Goal: Task Accomplishment & Management: Manage account settings

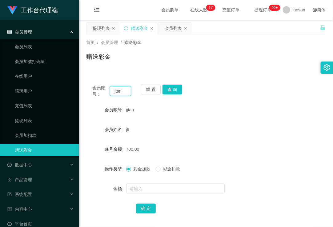
drag, startPoint x: 126, startPoint y: 90, endPoint x: 95, endPoint y: 90, distance: 30.8
click at [95, 90] on div "会员账号： [PERSON_NAME]" at bounding box center [111, 91] width 39 height 13
click at [175, 30] on div "会员列表" at bounding box center [173, 28] width 17 height 12
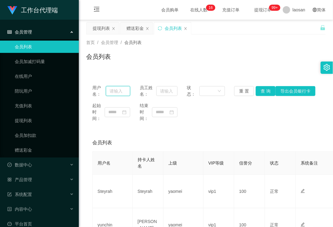
click at [118, 88] on input "text" at bounding box center [118, 91] width 24 height 10
paste input "jjtan"
type input "jjtan"
drag, startPoint x: 265, startPoint y: 85, endPoint x: 264, endPoint y: 89, distance: 3.8
click at [265, 85] on div "用户名： jjtan 员工姓名： 状态： 重 置 查 询 导出会员银行卡" at bounding box center [205, 91] width 227 height 13
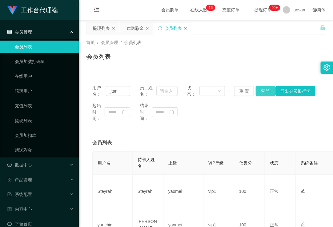
click at [263, 90] on button "查 询" at bounding box center [266, 91] width 20 height 10
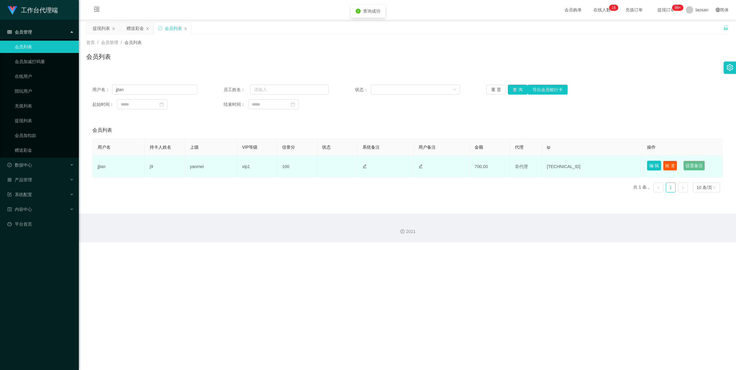
click at [333, 163] on button "编 辑" at bounding box center [654, 166] width 14 height 10
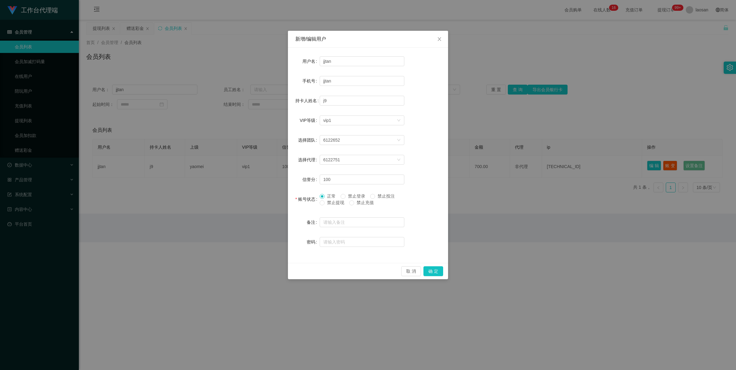
click at [333, 227] on div "新增/编辑用户 用户名 jjtan 手机号 jjtan 持卡人姓名 j9 VIP等级 选择VIP等级 vip1 选择团队 6122652 选择代理 61227…" at bounding box center [368, 185] width 736 height 370
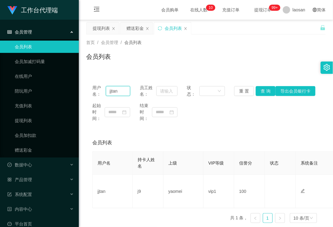
drag, startPoint x: 123, startPoint y: 92, endPoint x: 84, endPoint y: 92, distance: 38.8
click at [84, 92] on main "关闭左侧 关闭右侧 关闭其它 刷新页面 提现列表 赠送彩金 会员列表 首页 / 会员管理 / 会员列表 / 会员列表 用户名： jjtan 员工姓名： 状态：…" at bounding box center [206, 124] width 254 height 209
click at [96, 29] on div "提现列表" at bounding box center [101, 28] width 17 height 12
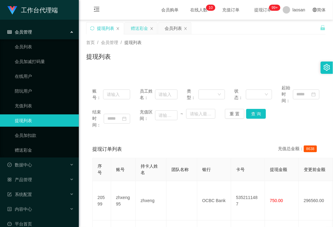
click at [136, 30] on div "赠送彩金" at bounding box center [139, 28] width 17 height 12
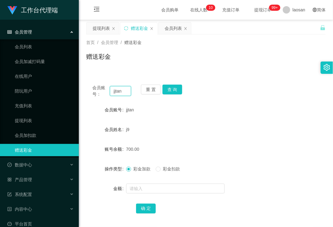
drag, startPoint x: 126, startPoint y: 91, endPoint x: 83, endPoint y: 90, distance: 42.5
click at [83, 90] on main "关闭左侧 关闭右侧 关闭其它 刷新页面 提现列表 赠送彩金 会员列表 首页 / 会员管理 / 赠送彩金 / 赠送彩金 会员账号： jjtan 重 置 查 询 …" at bounding box center [206, 124] width 254 height 209
click at [152, 90] on button "重 置" at bounding box center [151, 90] width 20 height 10
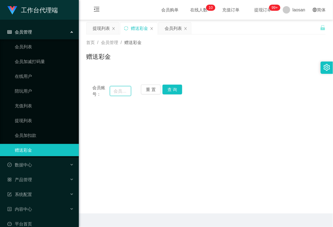
click at [117, 94] on input "text" at bounding box center [120, 91] width 21 height 10
paste input "SONGCHAOJING"
type input "SONGCHAOJING"
click at [173, 88] on button "查 询" at bounding box center [173, 90] width 20 height 10
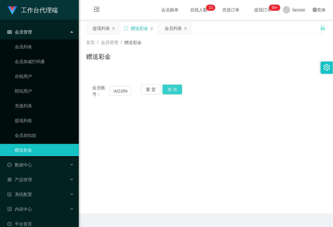
scroll to position [0, 0]
